Goal: Navigation & Orientation: Understand site structure

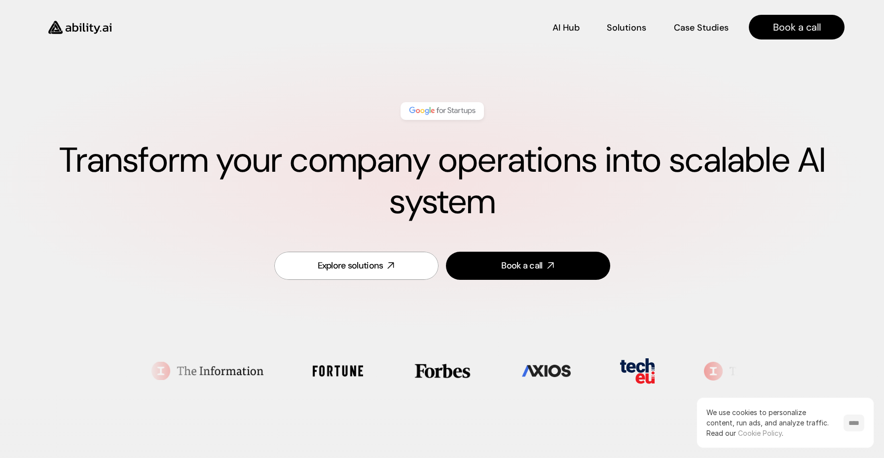
click at [852, 426] on input "****" at bounding box center [853, 422] width 21 height 17
click at [626, 25] on p "Solutions" at bounding box center [626, 26] width 37 height 12
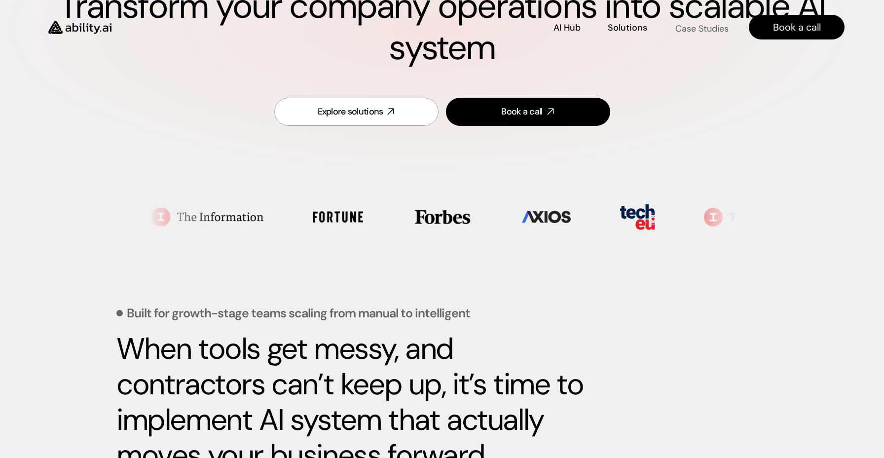
scroll to position [154, 0]
click at [715, 27] on p "Case Studies" at bounding box center [701, 26] width 53 height 12
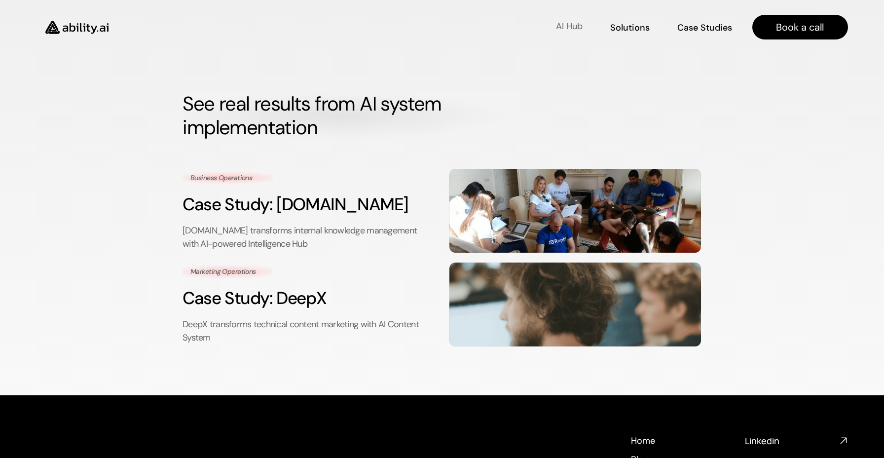
click at [574, 28] on p "AI Hub" at bounding box center [569, 26] width 27 height 12
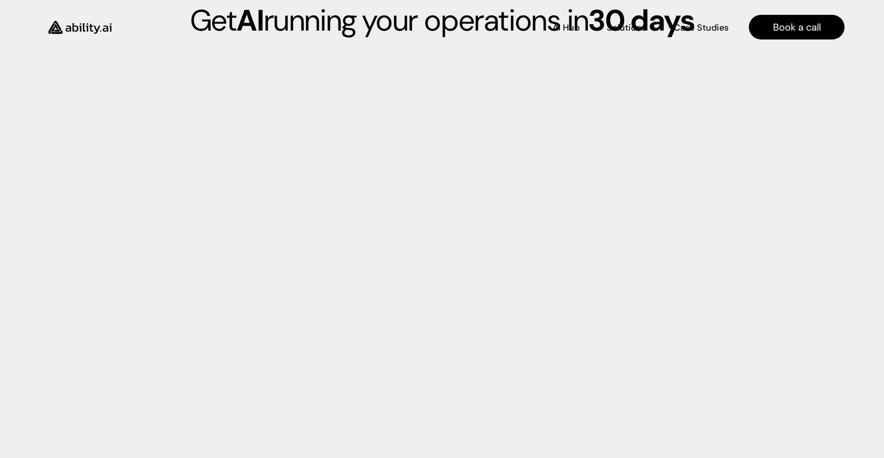
scroll to position [2717, 0]
